Goal: Task Accomplishment & Management: Use online tool/utility

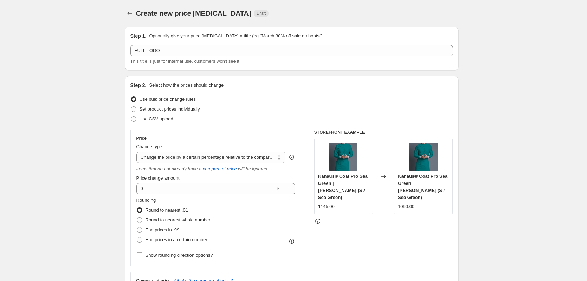
select select "pcap"
select select "no_change"
select select "tag"
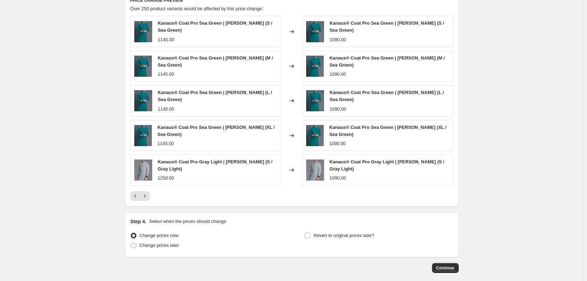
scroll to position [522, 0]
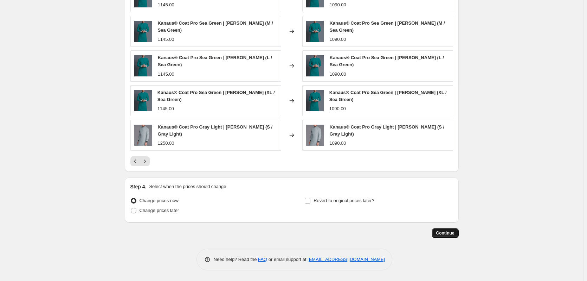
click at [448, 236] on button "Continue" at bounding box center [445, 233] width 27 height 10
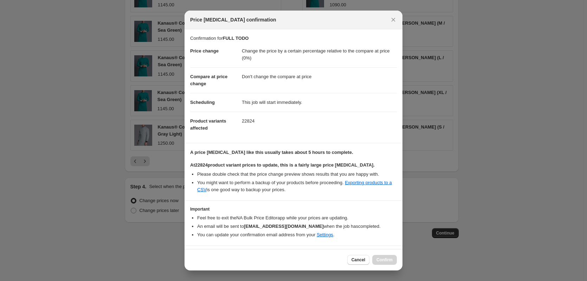
scroll to position [18, 0]
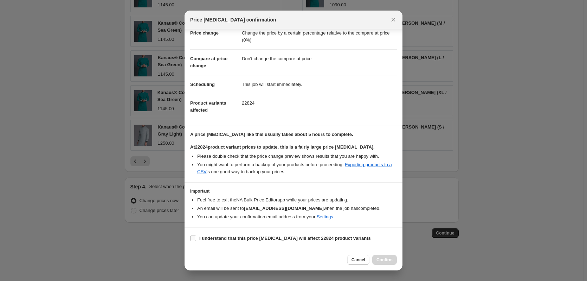
click at [252, 235] on b "I understand that this price [MEDICAL_DATA] will affect 22824 product variants" at bounding box center [285, 237] width 172 height 5
click at [196, 235] on input "I understand that this price [MEDICAL_DATA] will affect 22824 product variants" at bounding box center [194, 238] width 6 height 6
checkbox input "true"
click at [385, 258] on span "Confirm" at bounding box center [384, 260] width 16 height 6
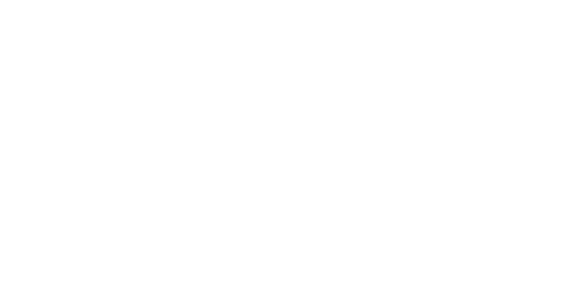
select select "pcap"
select select "no_change"
select select "tag"
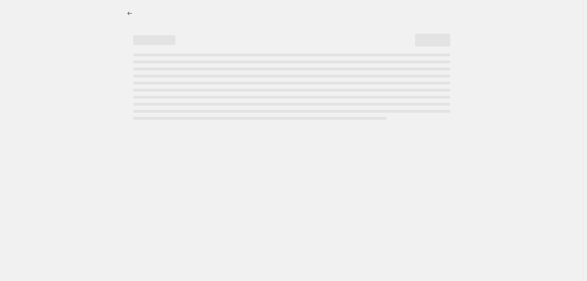
select select "pcap"
select select "no_change"
select select "tag"
select select "pcap"
select select "no_change"
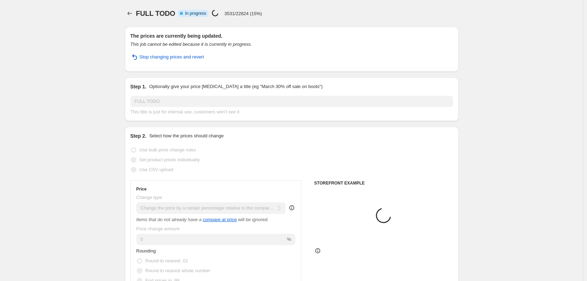
select select "tag"
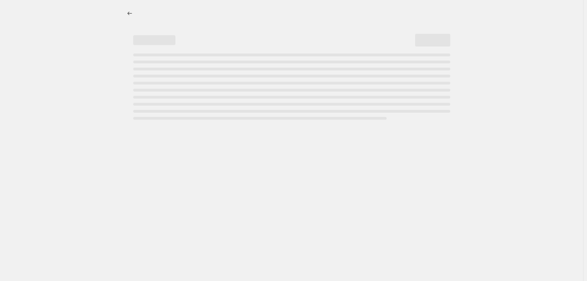
select select "pcap"
select select "no_change"
select select "tag"
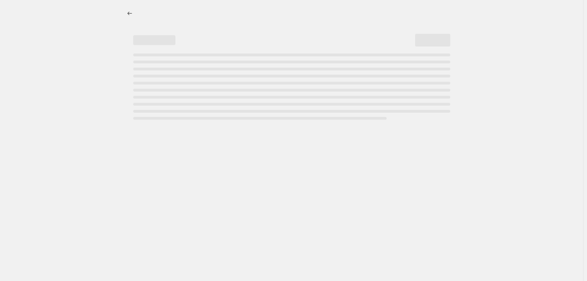
select select "pcap"
select select "no_change"
select select "tag"
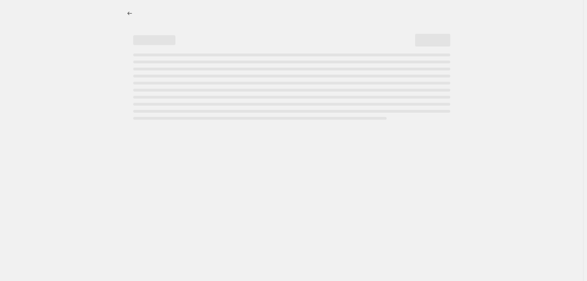
select select "pcap"
select select "no_change"
select select "tag"
select select "pcap"
select select "no_change"
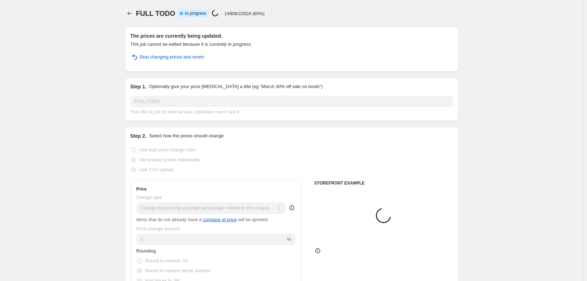
select select "tag"
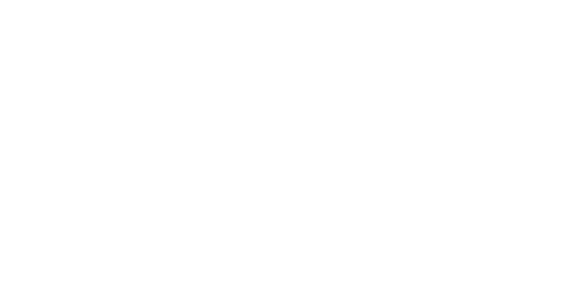
select select "pcap"
select select "no_change"
select select "tag"
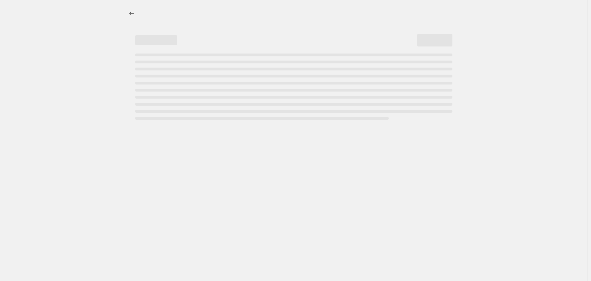
select select "pcap"
select select "no_change"
select select "tag"
